Goal: Transaction & Acquisition: Purchase product/service

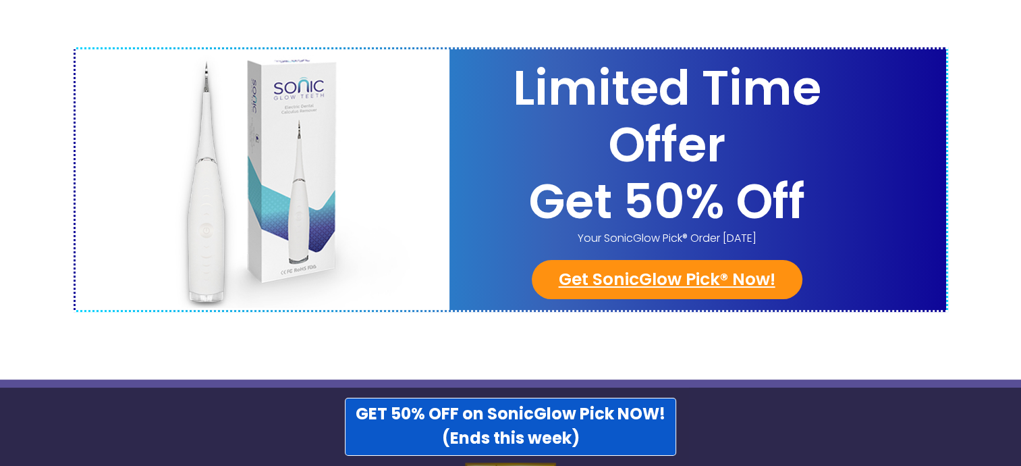
scroll to position [5401, 0]
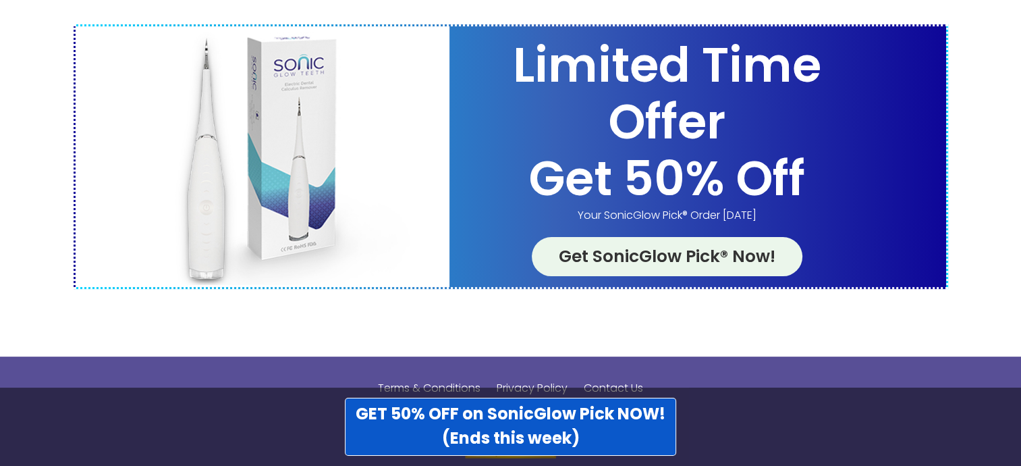
click at [656, 237] on link "Get SonicGlow Pick® Now!" at bounding box center [667, 256] width 271 height 39
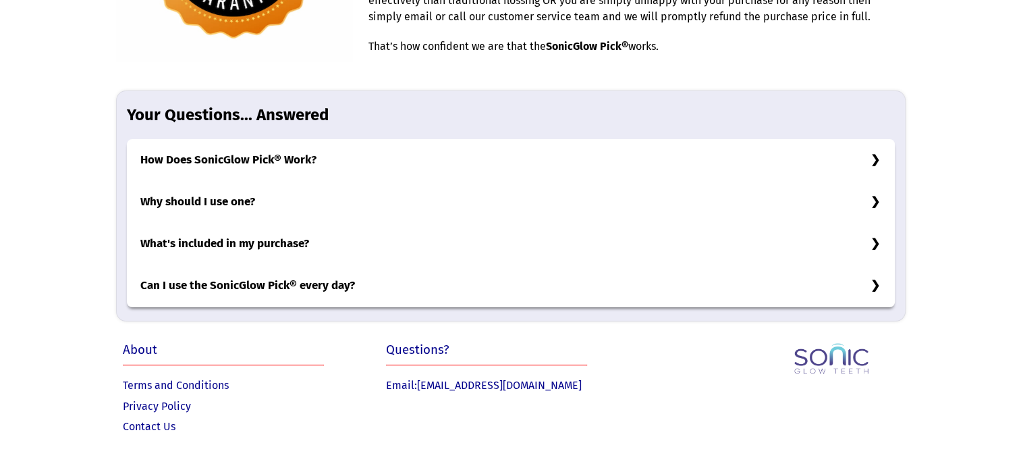
scroll to position [4256, 0]
